Goal: Task Accomplishment & Management: Manage account settings

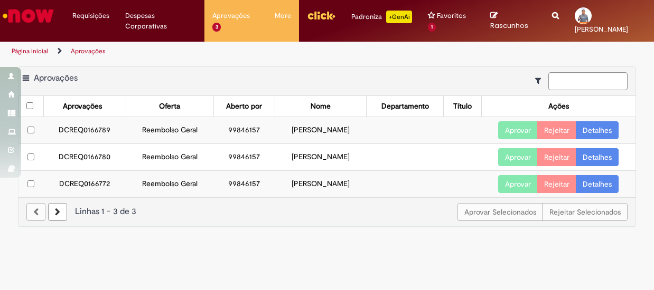
click at [599, 128] on link "Detalhes" at bounding box center [596, 130] width 43 height 18
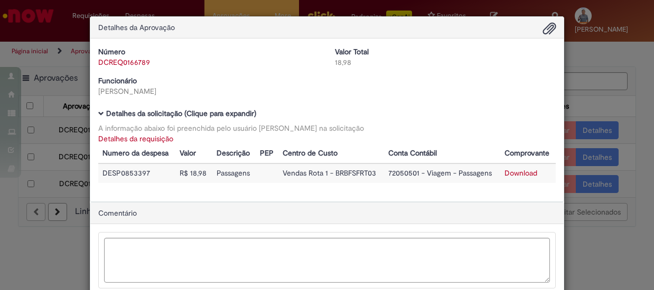
click at [513, 172] on link "Download" at bounding box center [520, 173] width 33 height 10
click at [585, 58] on div "Detalhes da Aprovação Número DCREQ0166789 Valor Total 18,98 Funcionário Francis…" at bounding box center [327, 145] width 654 height 290
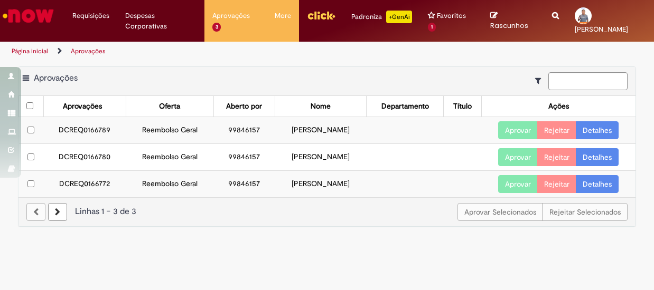
click at [522, 128] on button "Aprovar" at bounding box center [518, 130] width 40 height 18
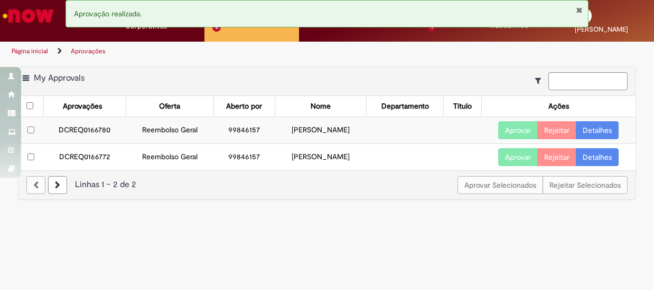
click at [604, 128] on link "Detalhes" at bounding box center [596, 130] width 43 height 18
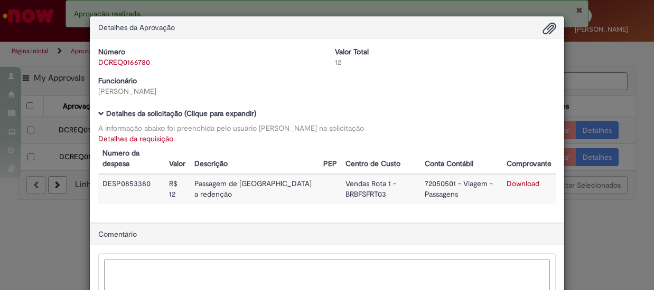
click at [522, 186] on link "Download" at bounding box center [522, 184] width 33 height 10
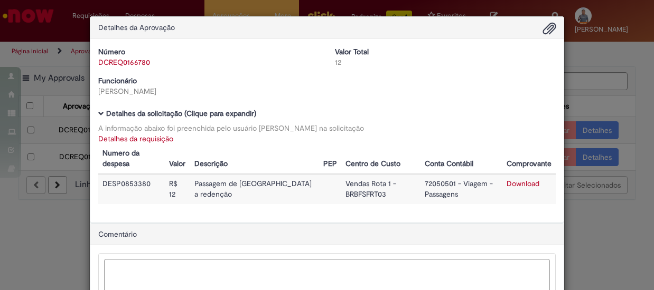
click at [631, 52] on div "Detalhes da Aprovação Número DCREQ0166780 Valor Total 12 Funcionário Francisco …" at bounding box center [327, 145] width 654 height 290
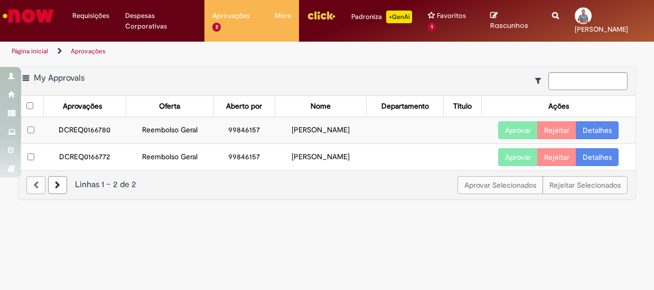
click at [518, 131] on button "Aprovar" at bounding box center [518, 130] width 40 height 18
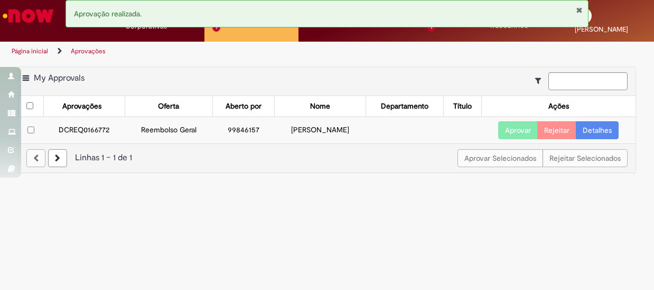
click at [597, 126] on link "Detalhes" at bounding box center [596, 130] width 43 height 18
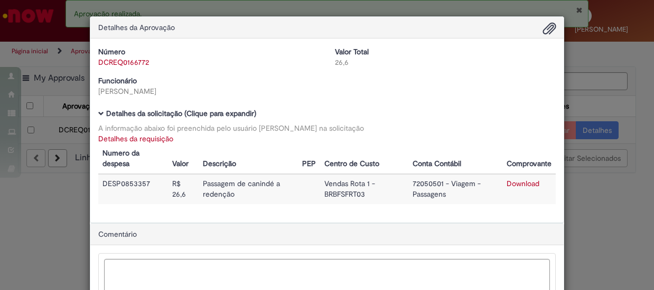
click at [531, 186] on link "Download" at bounding box center [522, 184] width 33 height 10
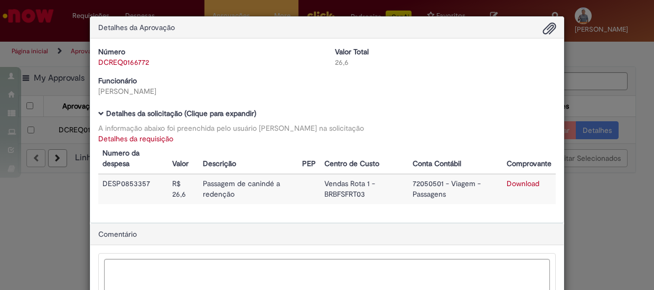
click at [627, 55] on div "Detalhes da Aprovação Número DCREQ0166772 Valor Total 26,6 Funcionário Francisc…" at bounding box center [327, 145] width 654 height 290
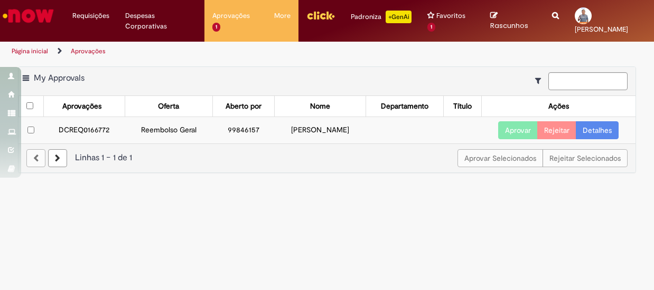
click at [513, 130] on button "Aprovar" at bounding box center [518, 130] width 40 height 18
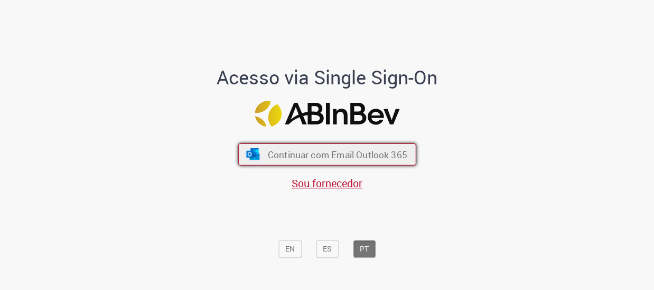
click at [273, 153] on span "Continuar com Email Outlook 365" at bounding box center [336, 154] width 139 height 12
click at [302, 150] on span "Continuar com Email Outlook 365" at bounding box center [336, 154] width 139 height 12
